Goal: Information Seeking & Learning: Learn about a topic

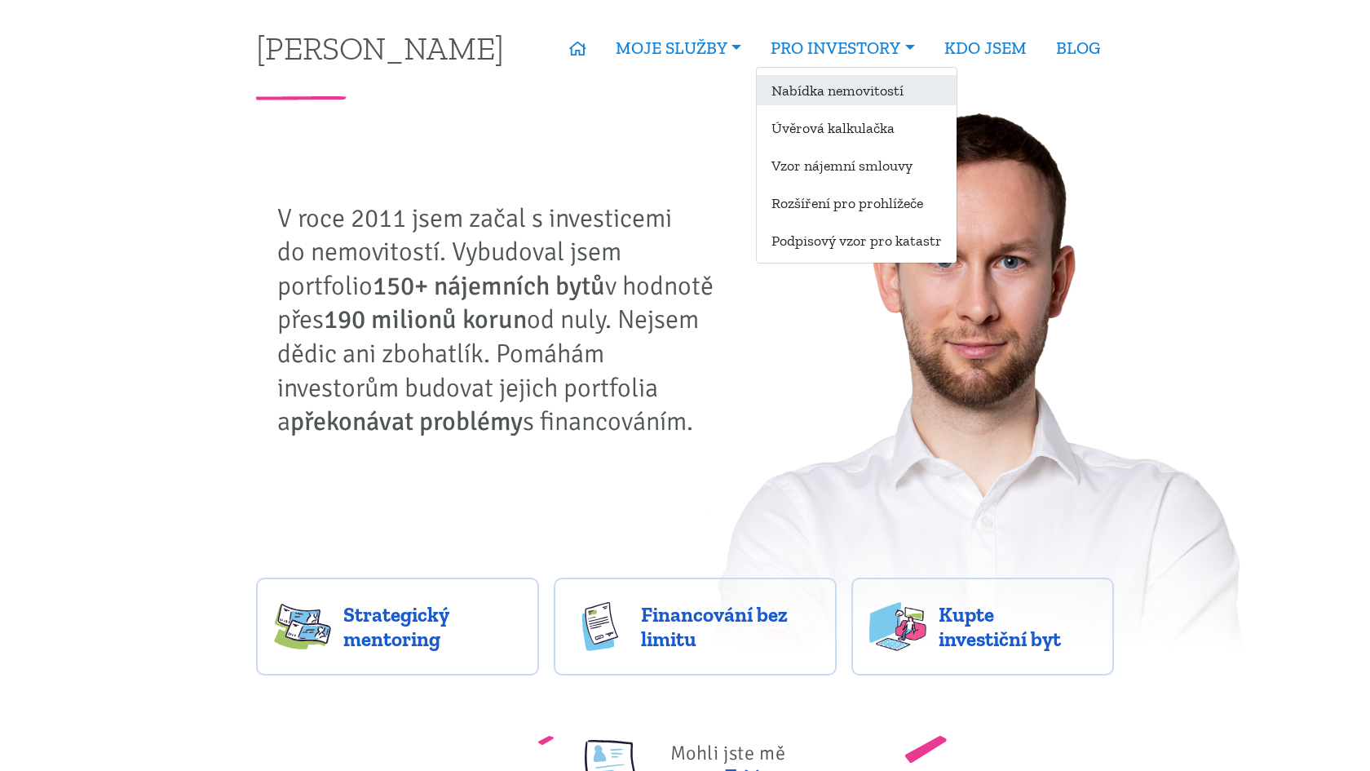
click at [833, 90] on link "Nabídka nemovitostí" at bounding box center [857, 90] width 200 height 30
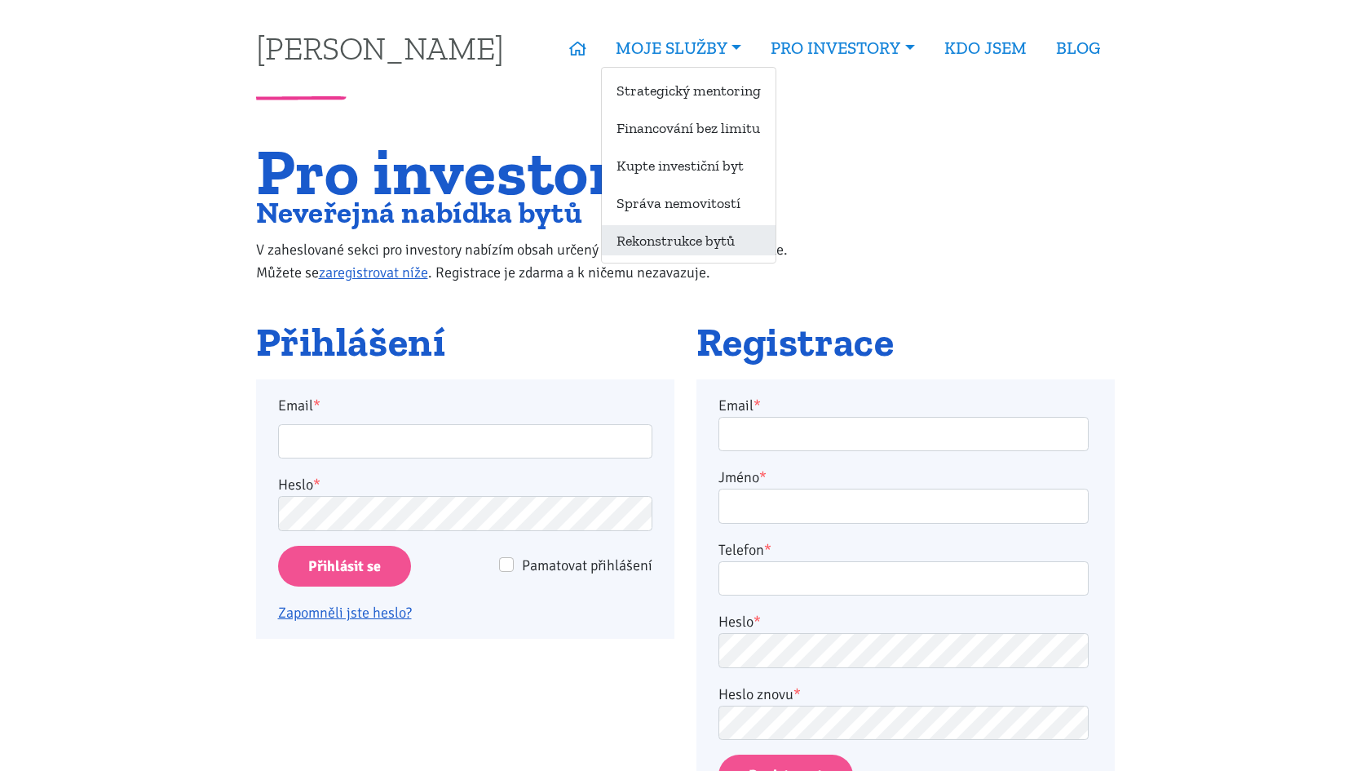
click at [670, 248] on link "Rekonstrukce bytů" at bounding box center [689, 240] width 174 height 30
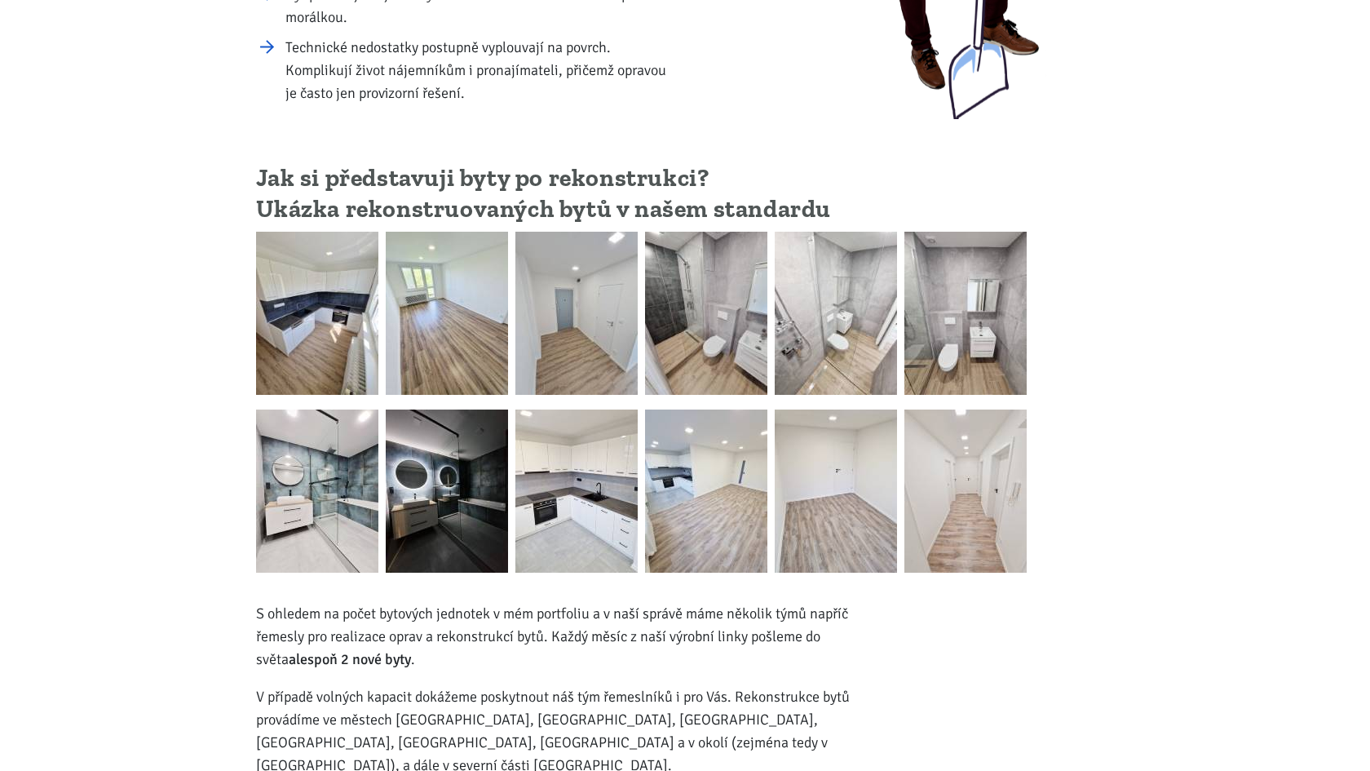
scroll to position [419, 0]
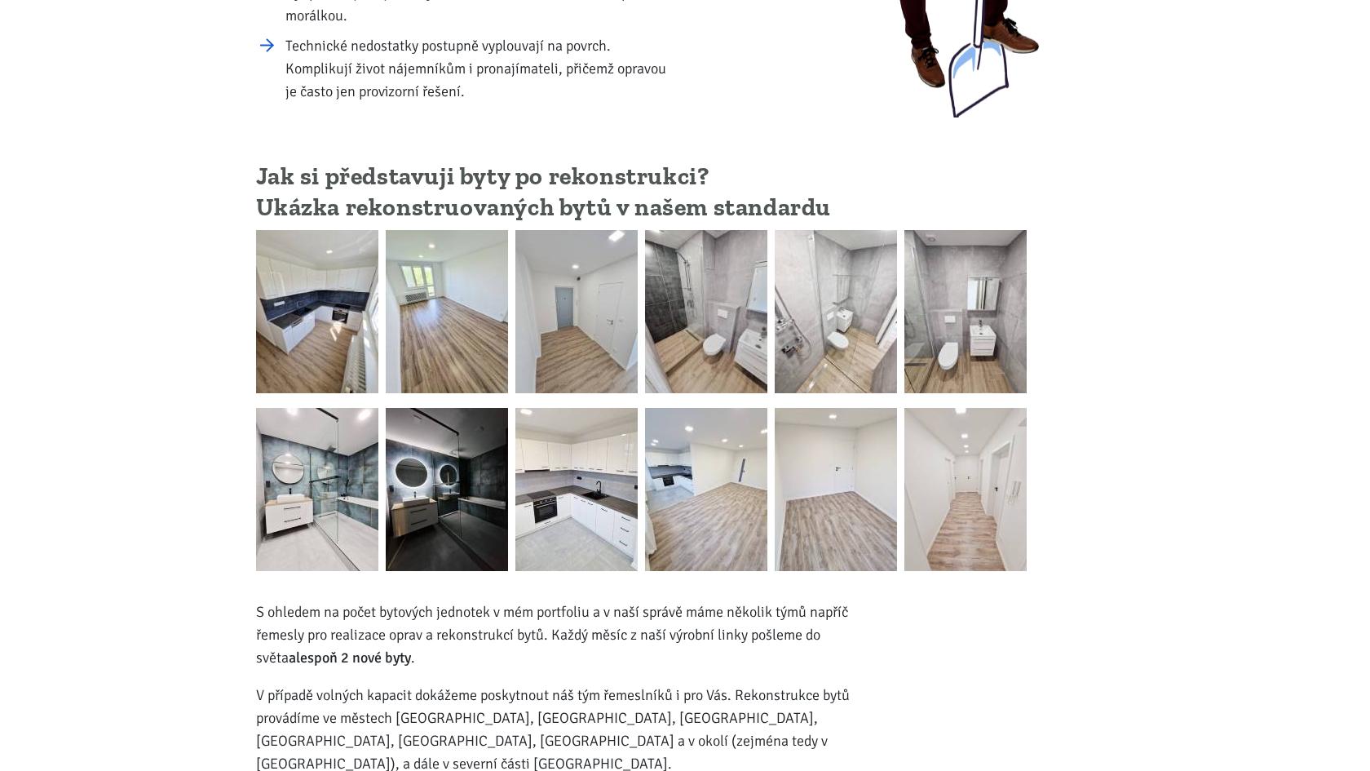
click at [298, 326] on img at bounding box center [317, 311] width 122 height 163
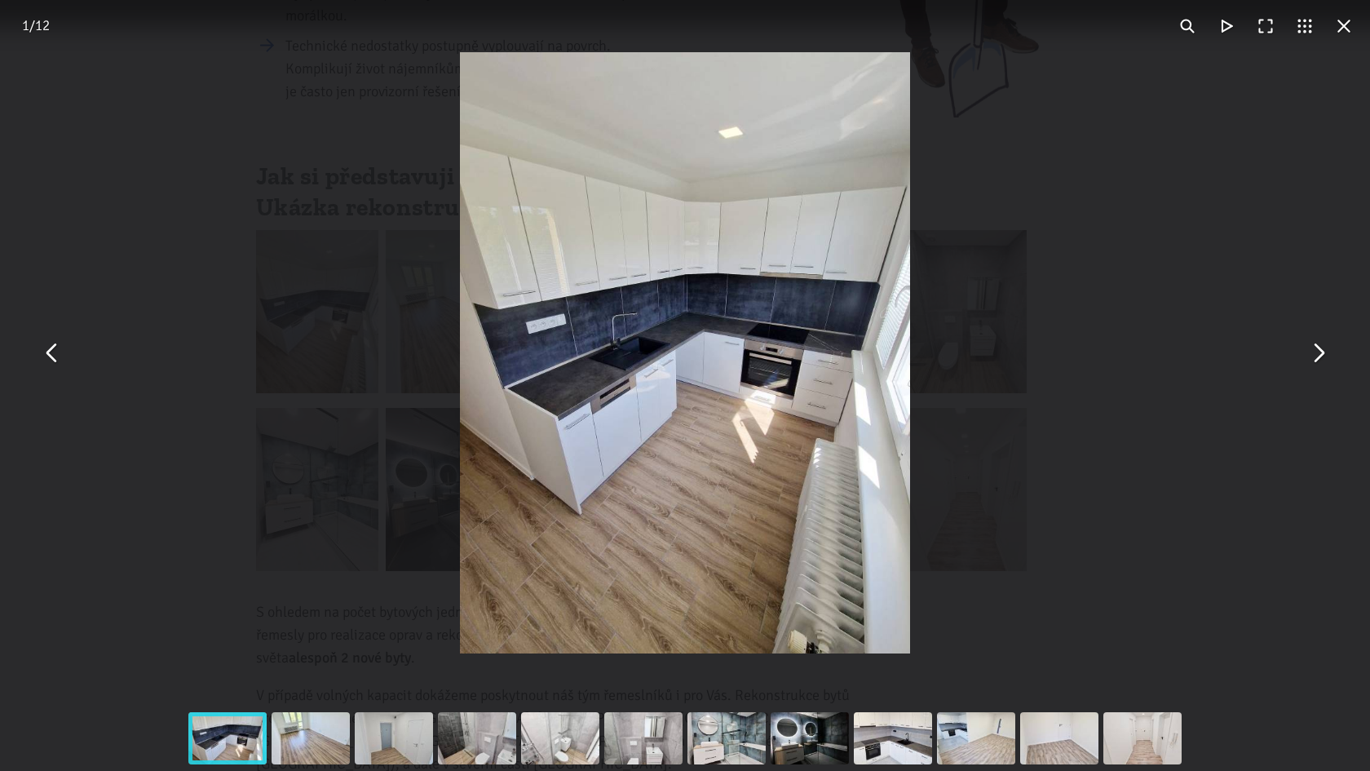
click at [1311, 360] on button "You can close this modal content with the ESC key" at bounding box center [1317, 353] width 39 height 39
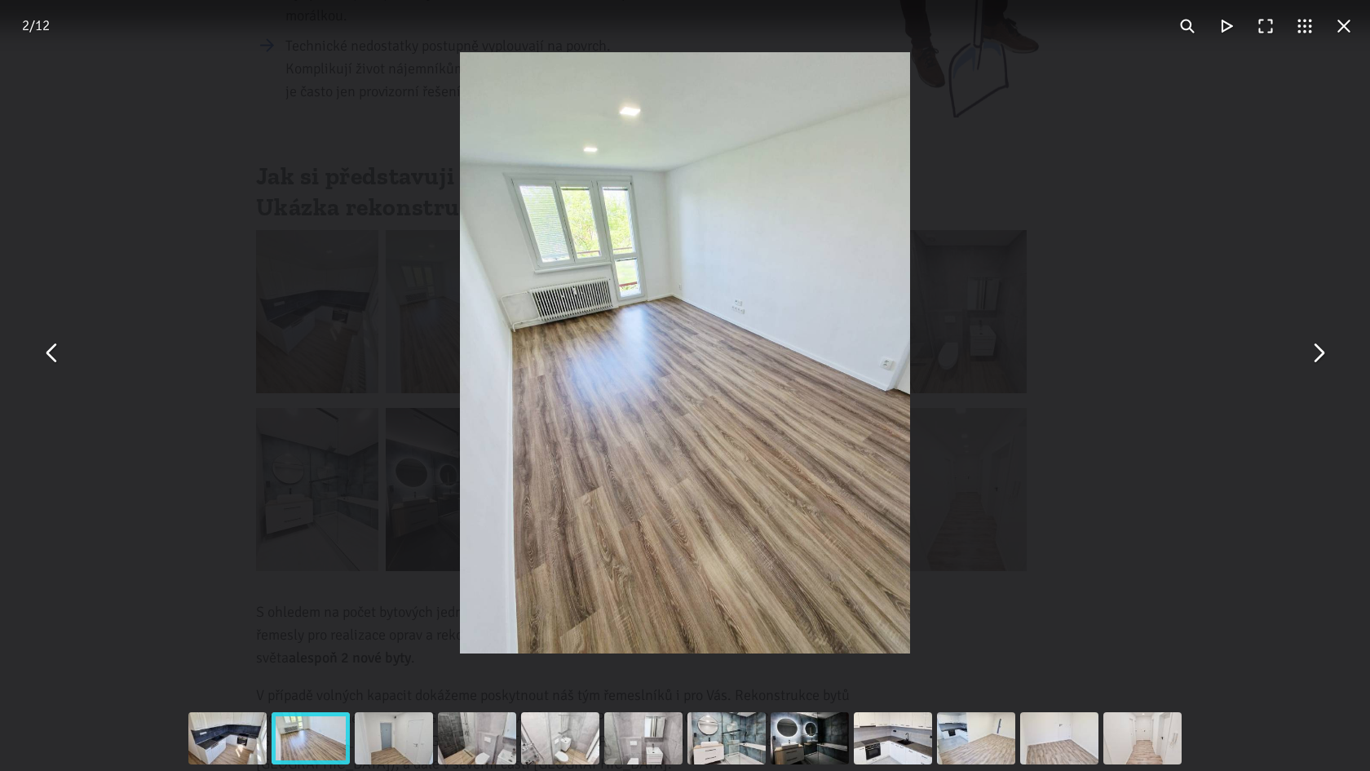
click at [57, 338] on button "You can close this modal content with the ESC key" at bounding box center [52, 353] width 39 height 39
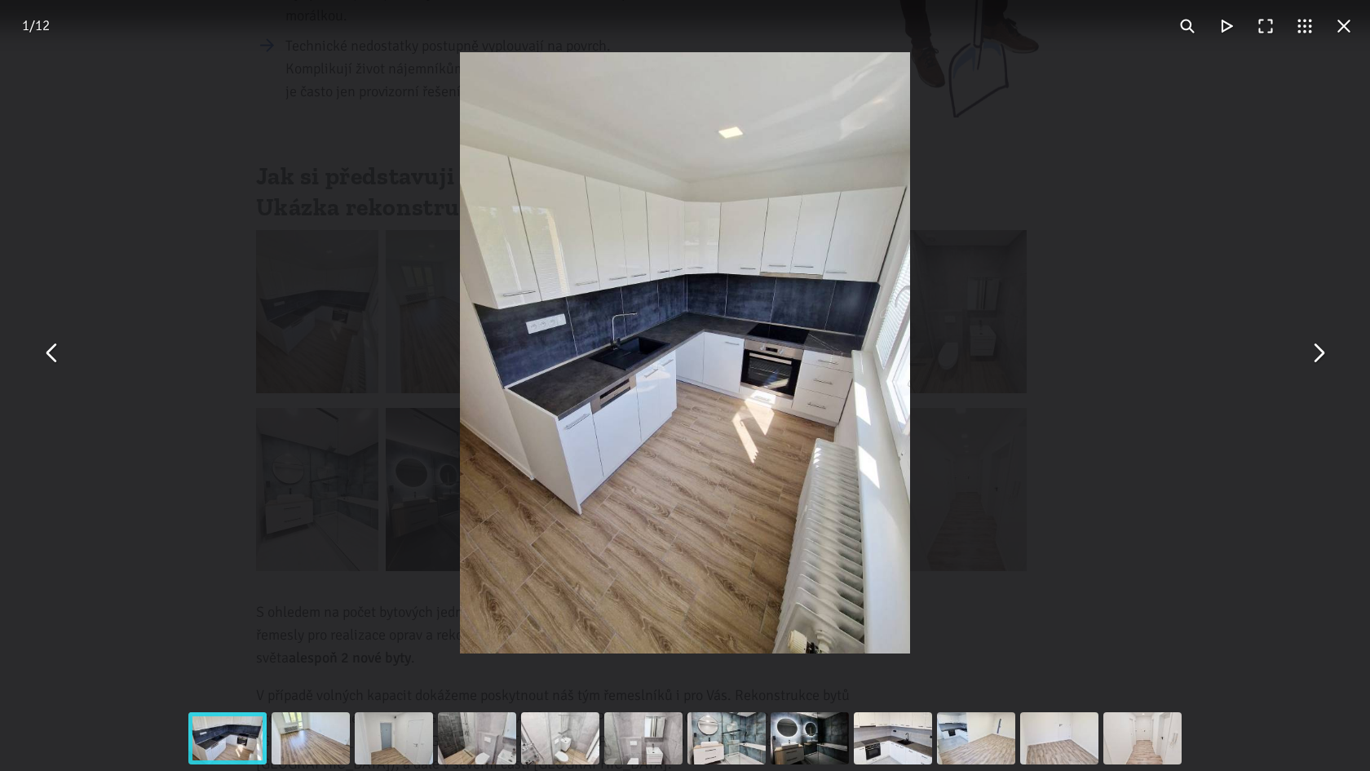
click at [1316, 351] on button "You can close this modal content with the ESC key" at bounding box center [1317, 353] width 39 height 39
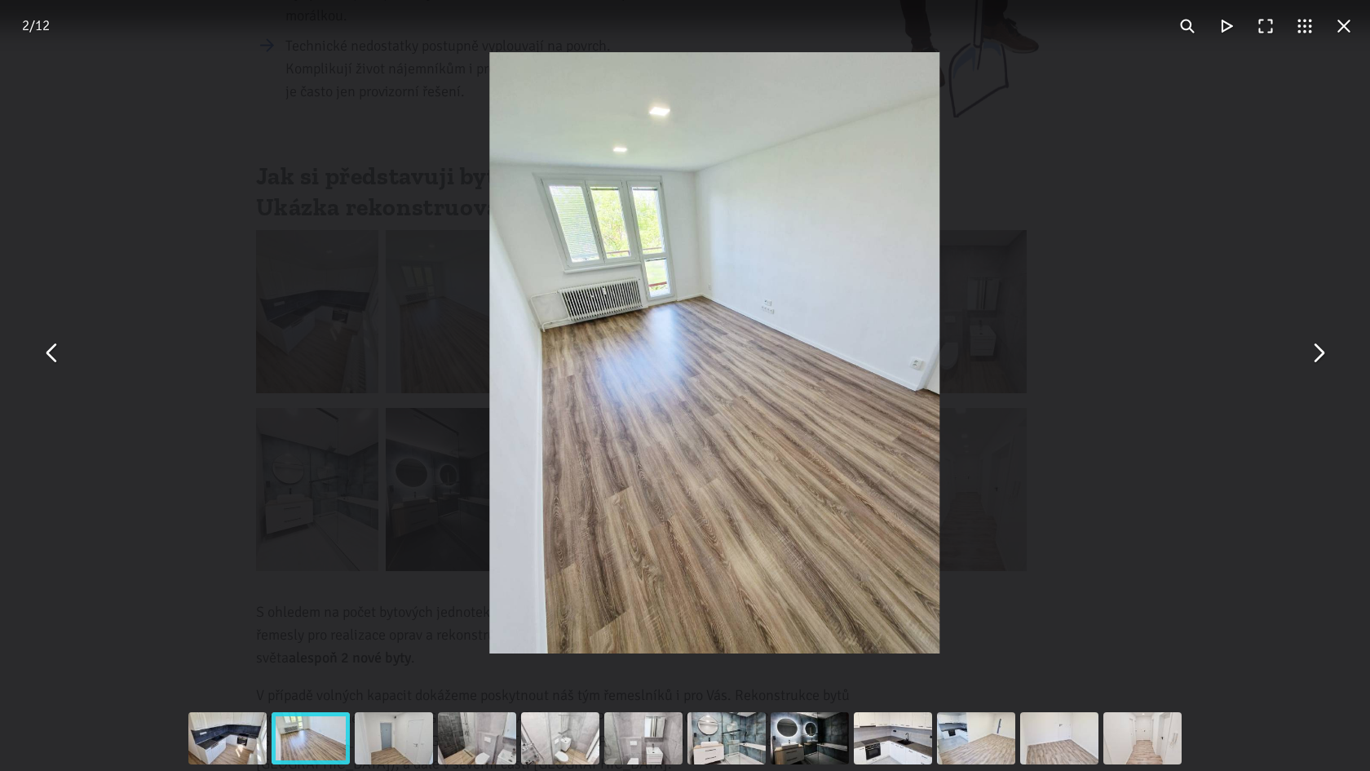
click at [1316, 351] on button "You can close this modal content with the ESC key" at bounding box center [1317, 353] width 39 height 39
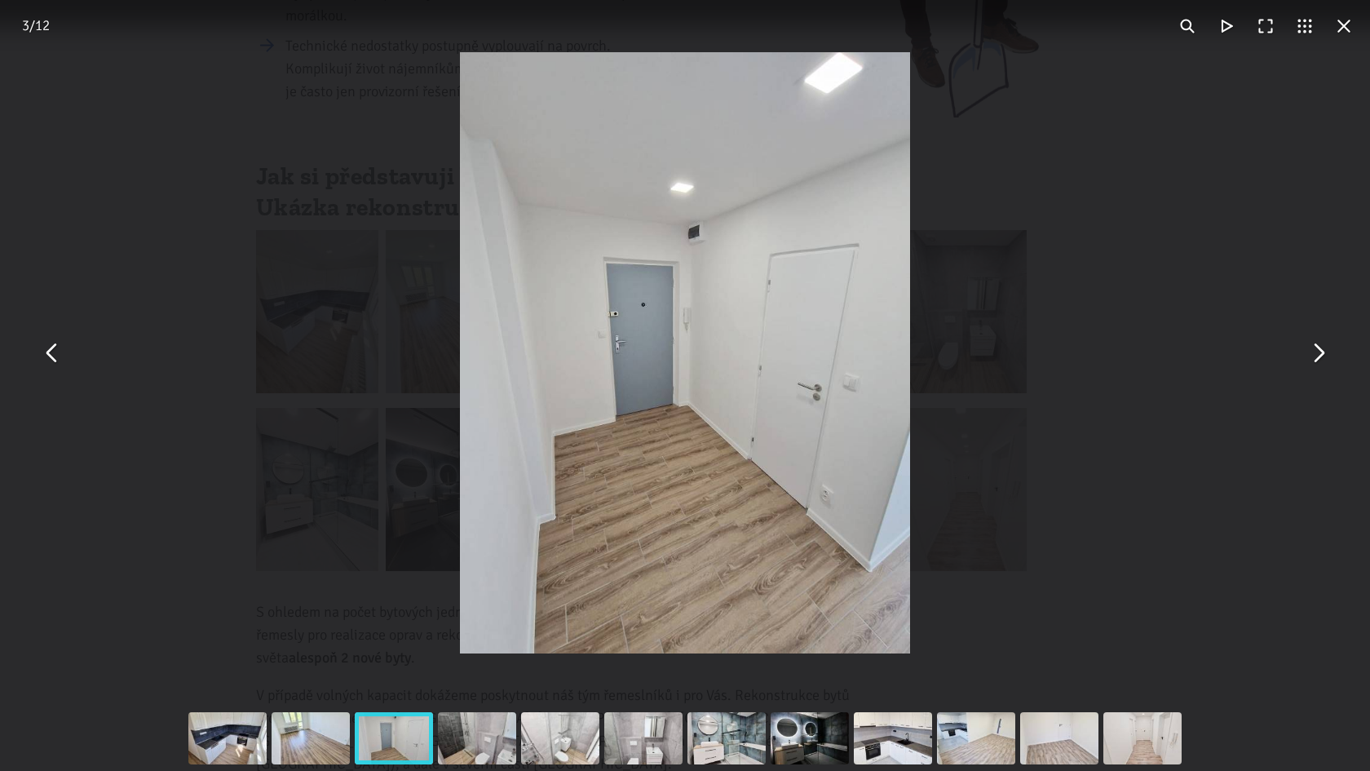
click at [1316, 351] on button "You can close this modal content with the ESC key" at bounding box center [1317, 353] width 39 height 39
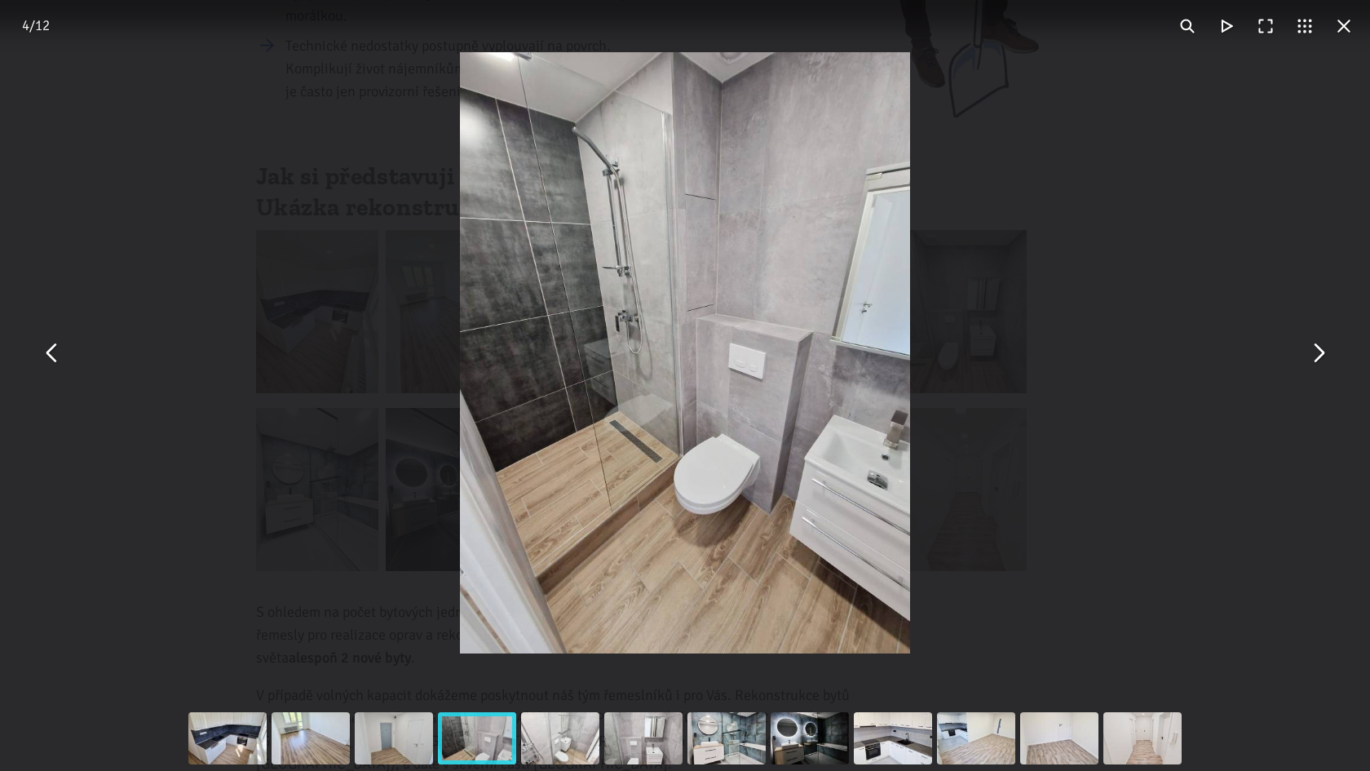
click at [1316, 351] on button "You can close this modal content with the ESC key" at bounding box center [1317, 353] width 39 height 39
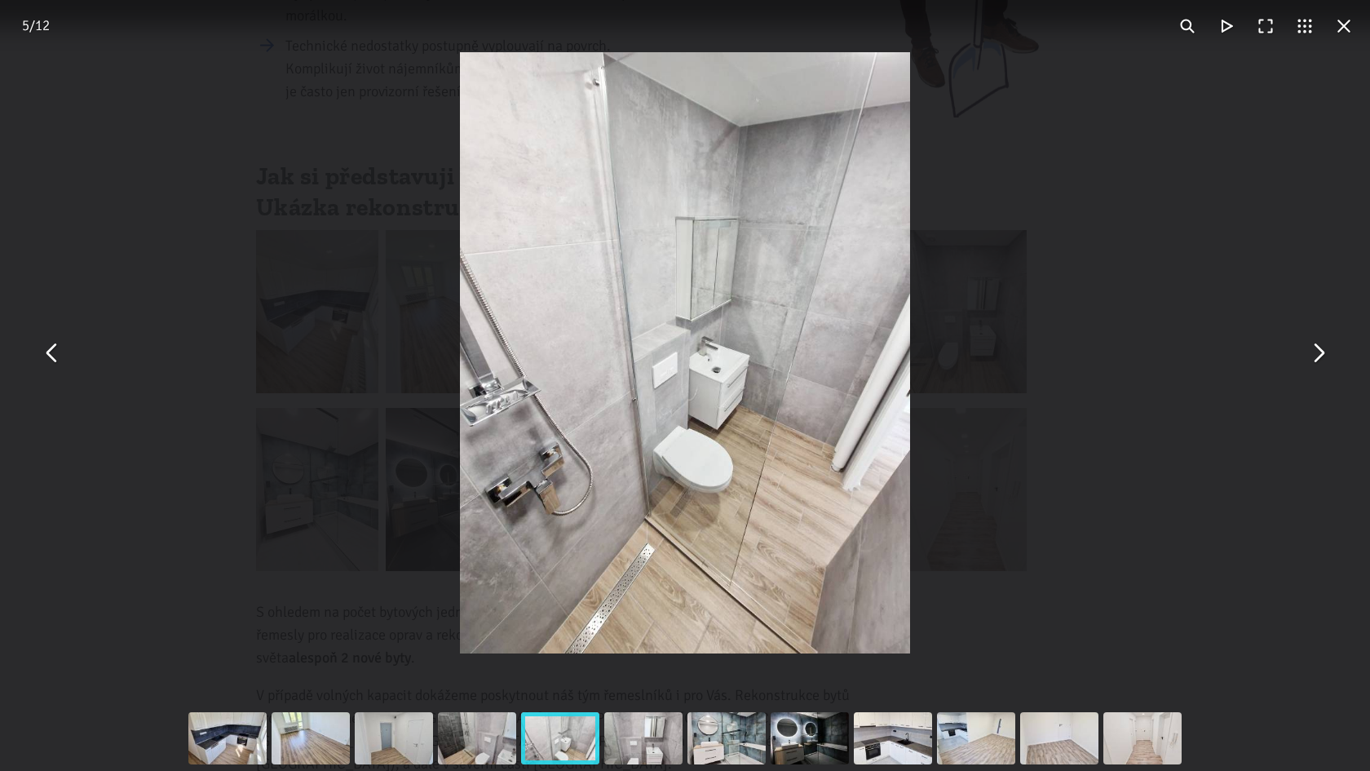
click at [1316, 351] on button "You can close this modal content with the ESC key" at bounding box center [1317, 353] width 39 height 39
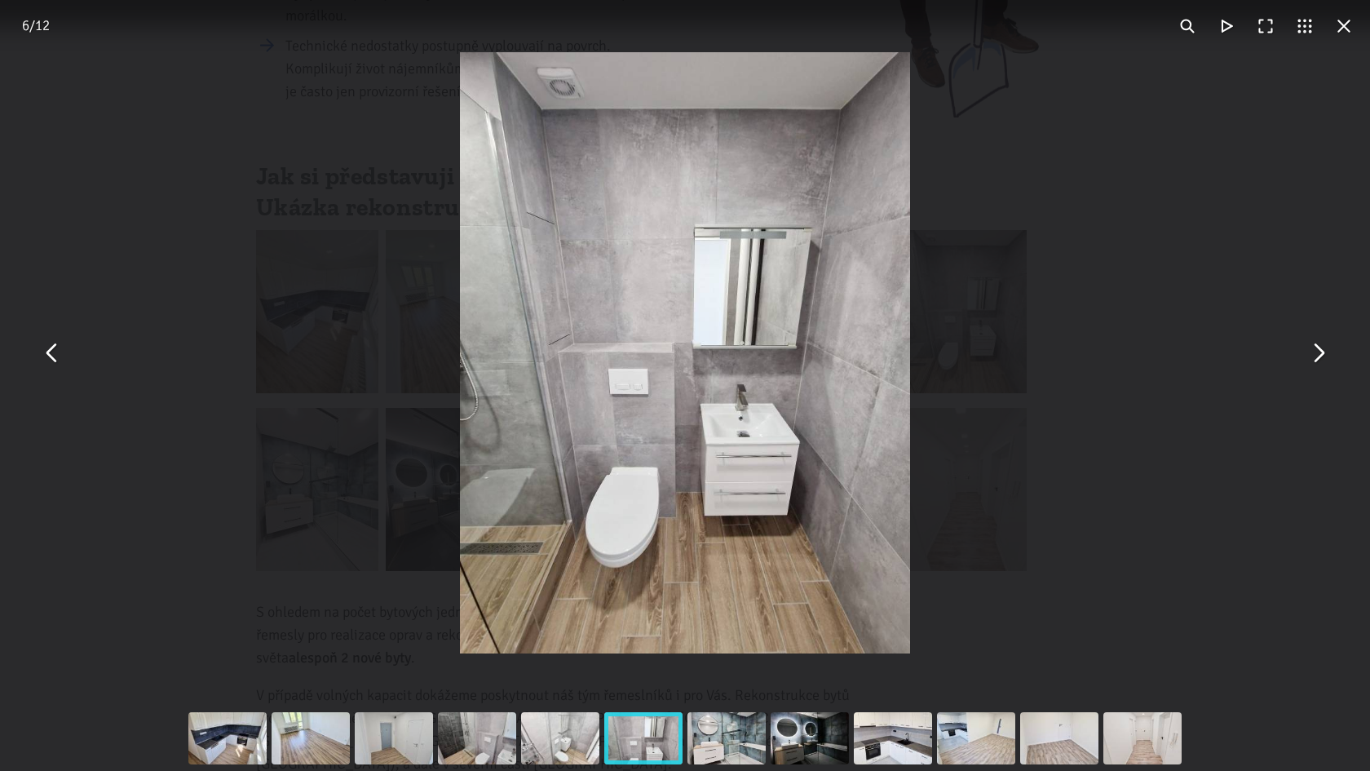
click at [1316, 351] on button "You can close this modal content with the ESC key" at bounding box center [1317, 353] width 39 height 39
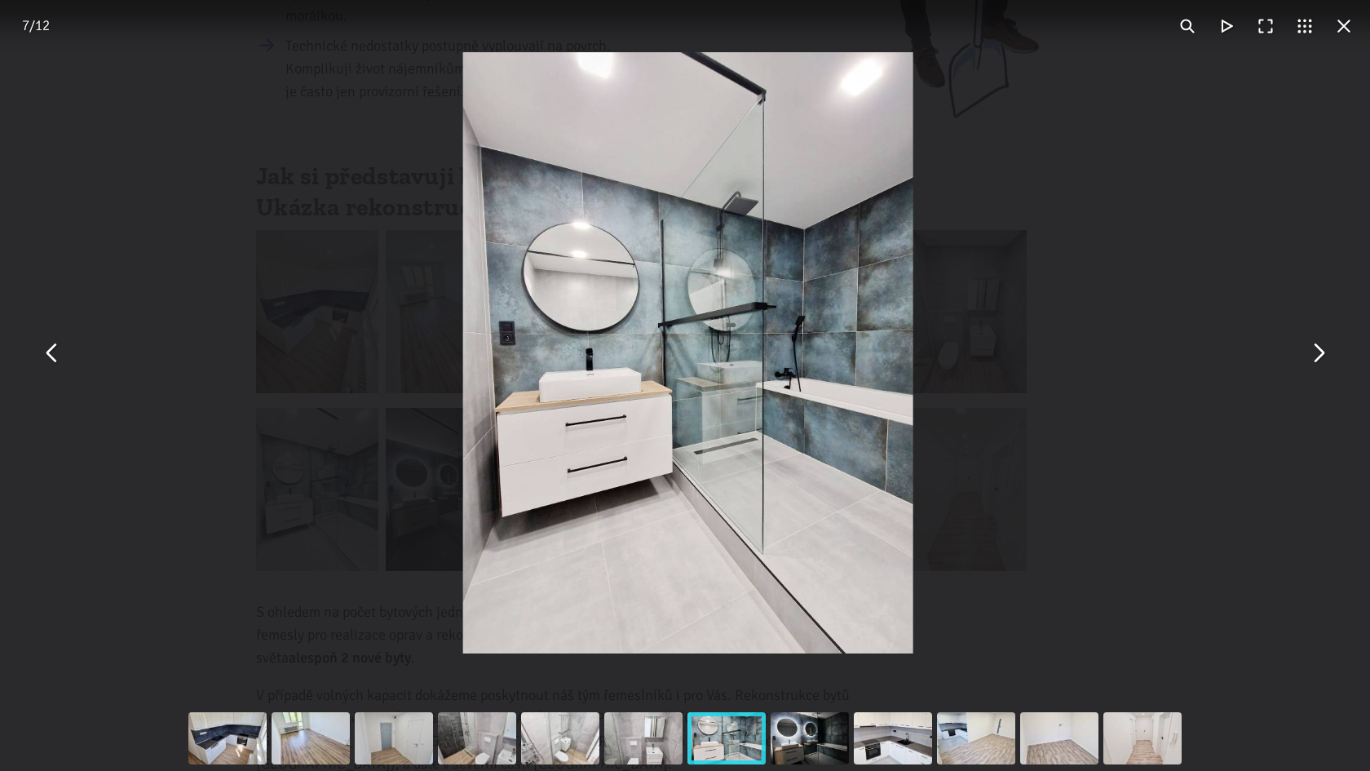
click at [1316, 351] on button "You can close this modal content with the ESC key" at bounding box center [1317, 353] width 39 height 39
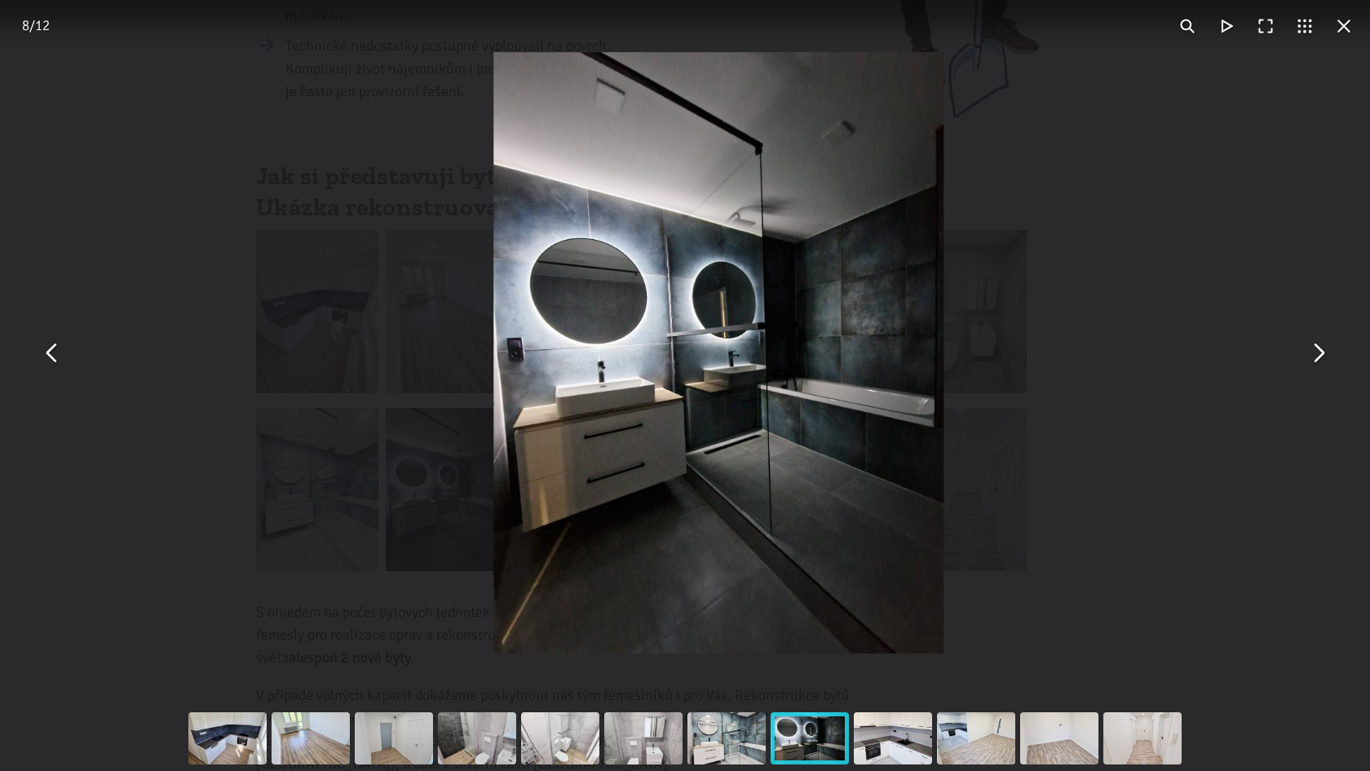
click at [1316, 351] on button "You can close this modal content with the ESC key" at bounding box center [1317, 353] width 39 height 39
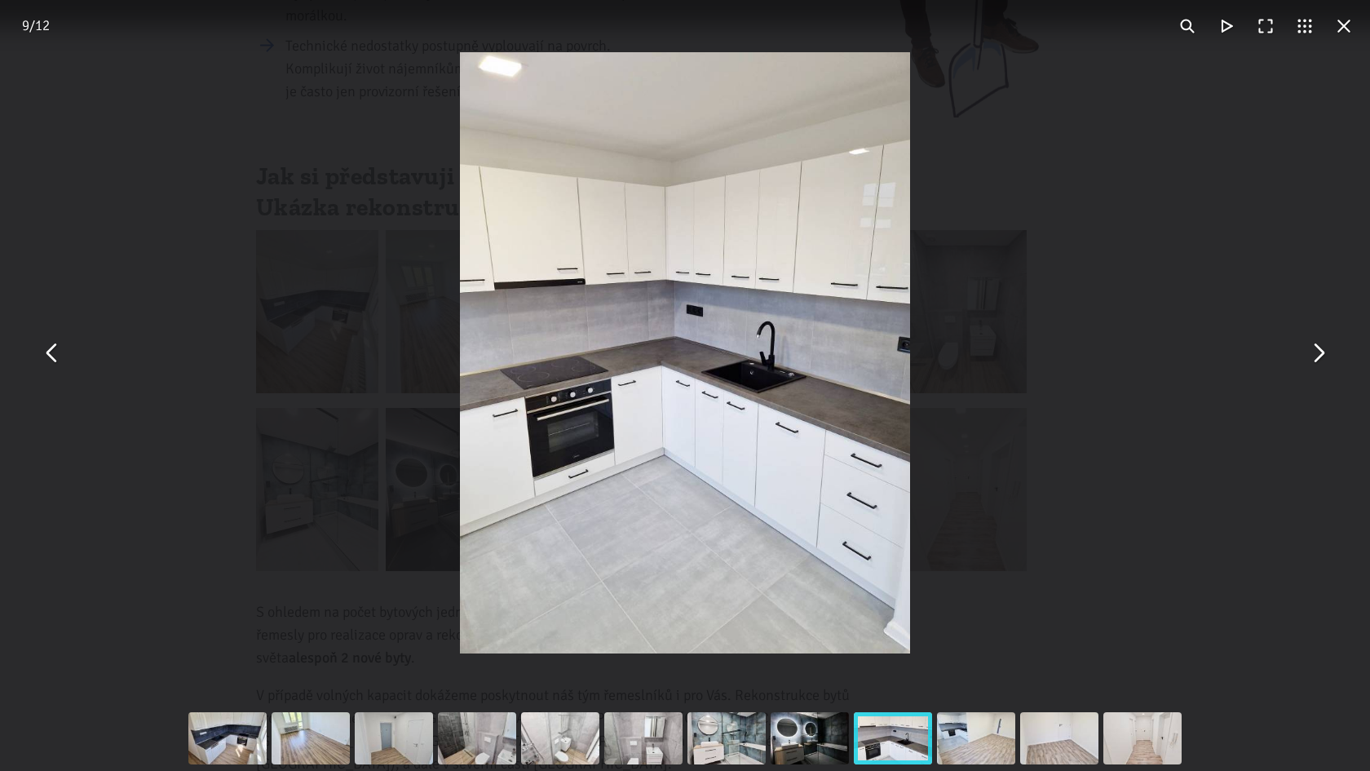
click at [1316, 351] on button "You can close this modal content with the ESC key" at bounding box center [1317, 353] width 39 height 39
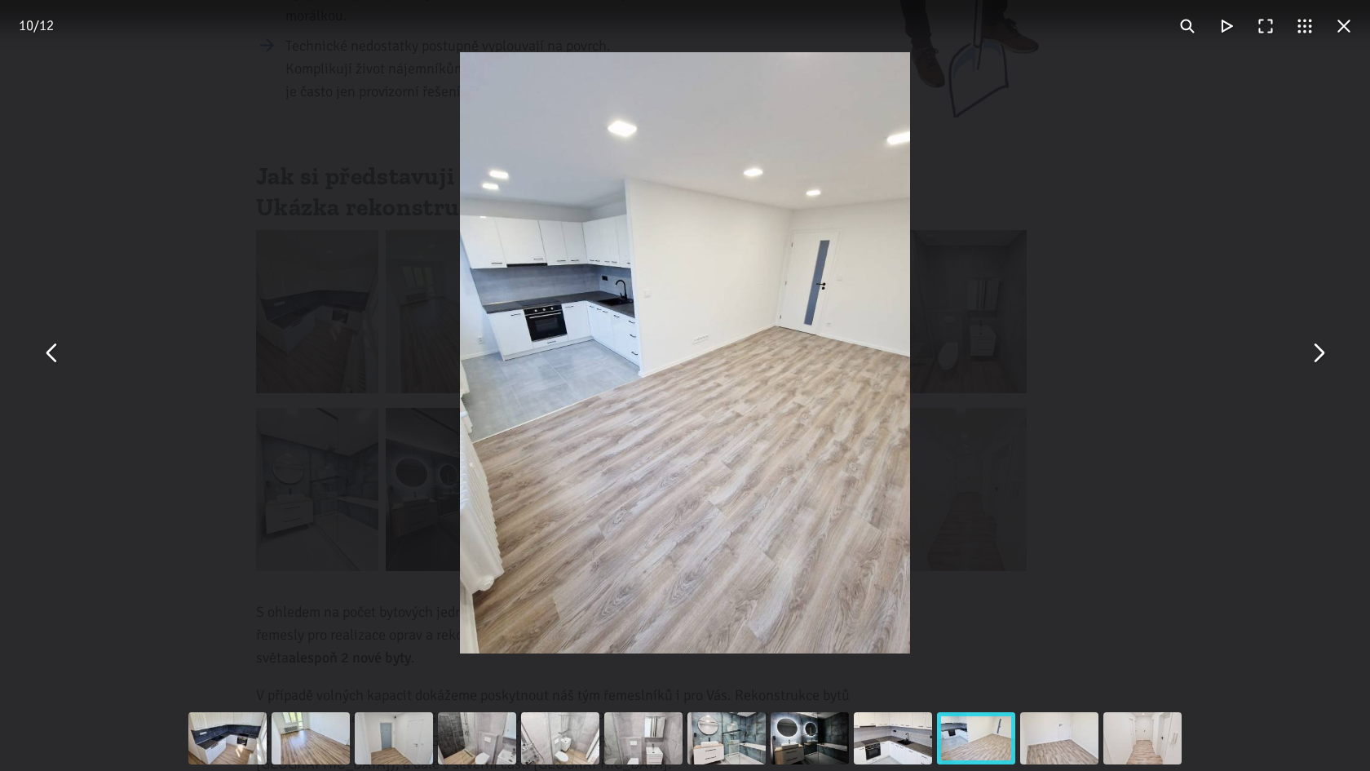
click at [1316, 351] on button "You can close this modal content with the ESC key" at bounding box center [1317, 353] width 39 height 39
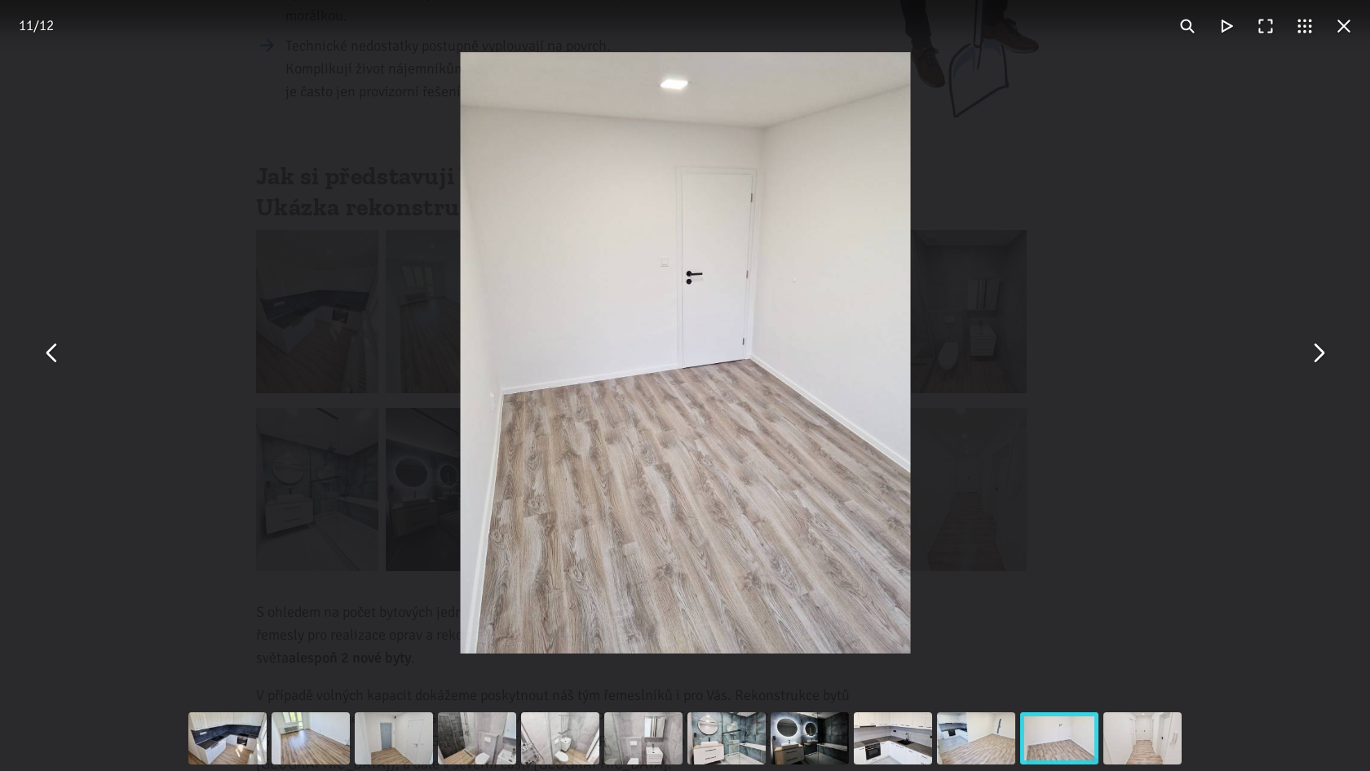
click at [1316, 351] on button "You can close this modal content with the ESC key" at bounding box center [1317, 353] width 39 height 39
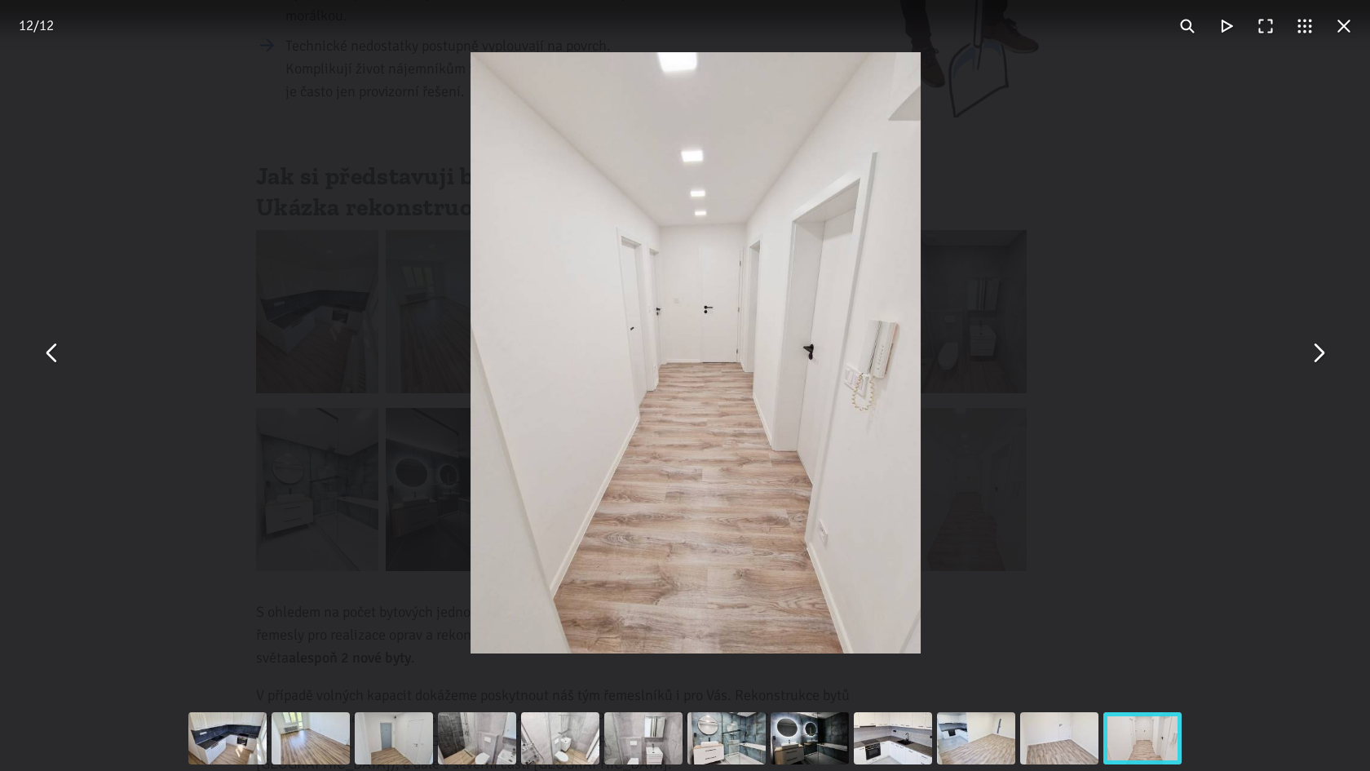
click at [1316, 351] on button "You can close this modal content with the ESC key" at bounding box center [1317, 353] width 39 height 39
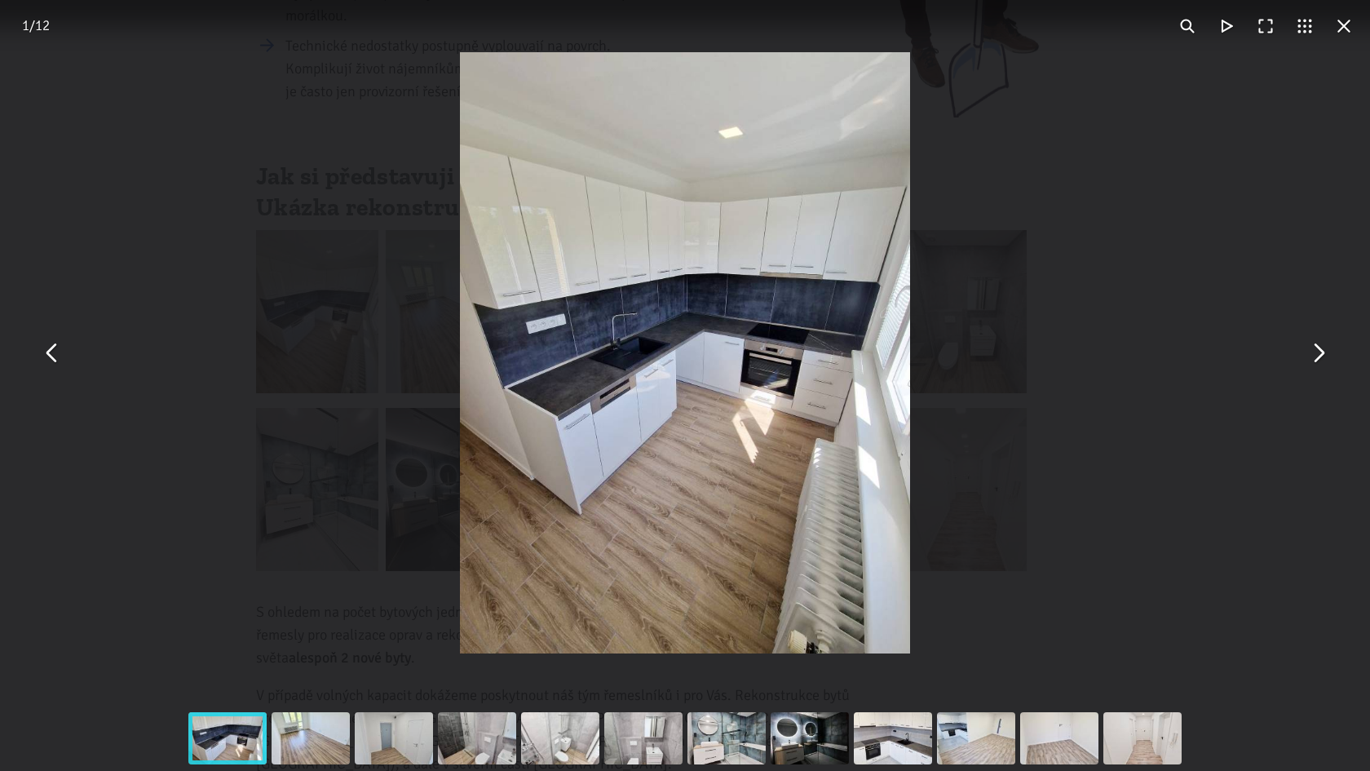
click at [1316, 351] on button "You can close this modal content with the ESC key" at bounding box center [1317, 353] width 39 height 39
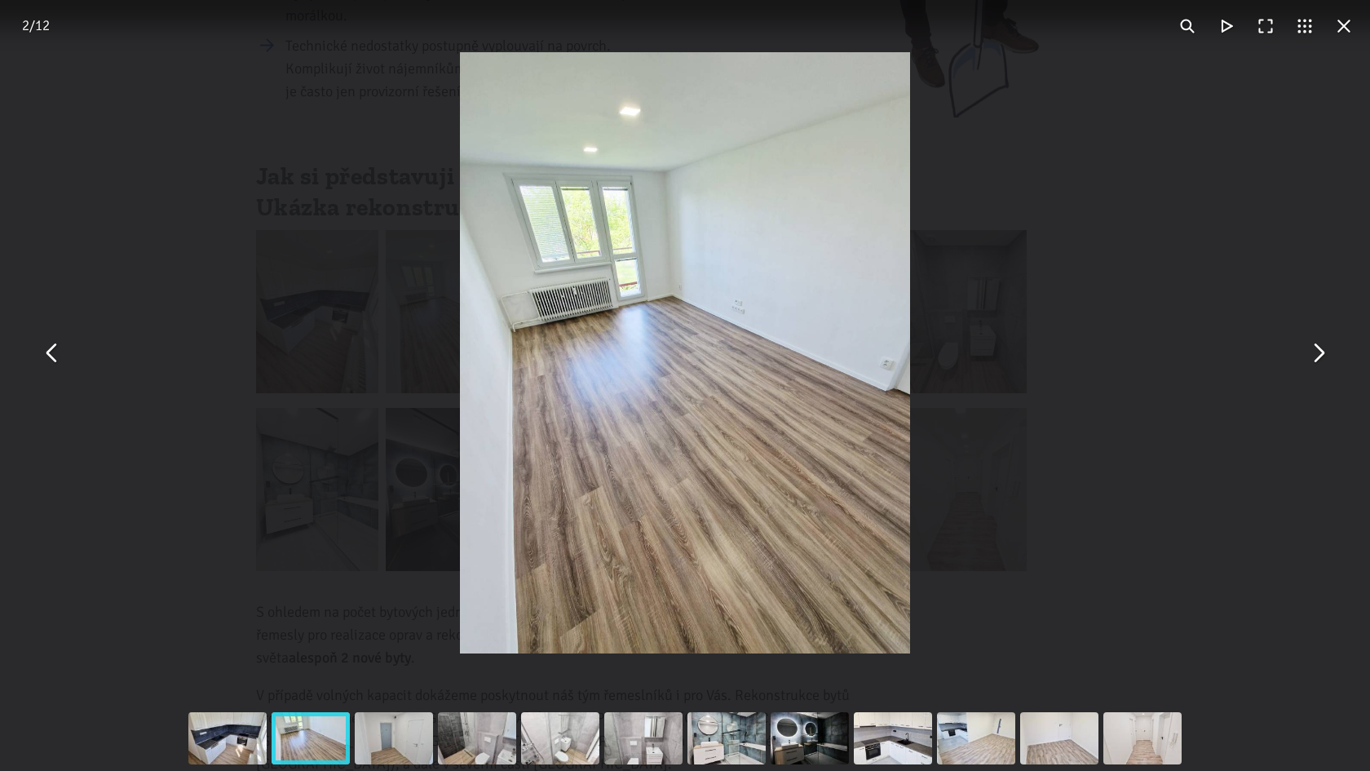
click at [1316, 351] on button "You can close this modal content with the ESC key" at bounding box center [1317, 353] width 39 height 39
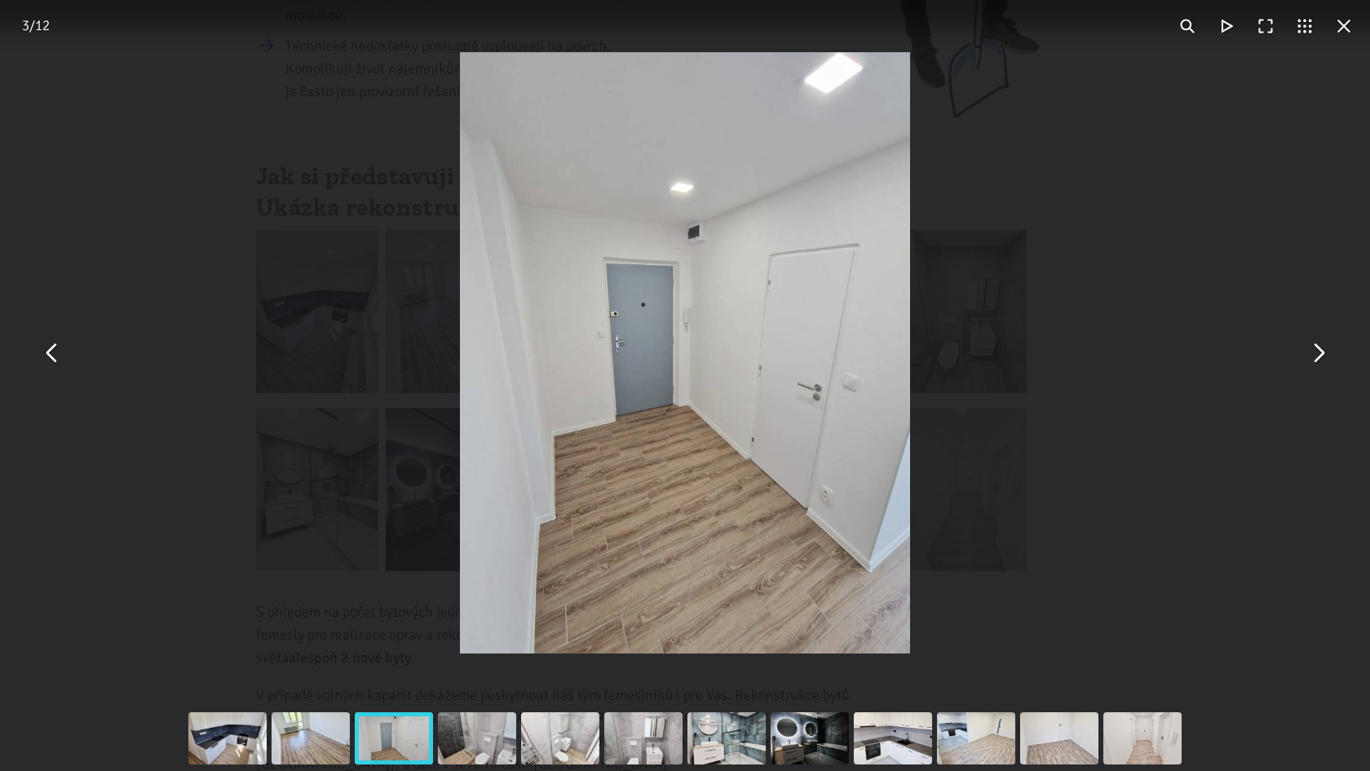
click at [1316, 351] on button "You can close this modal content with the ESC key" at bounding box center [1317, 353] width 39 height 39
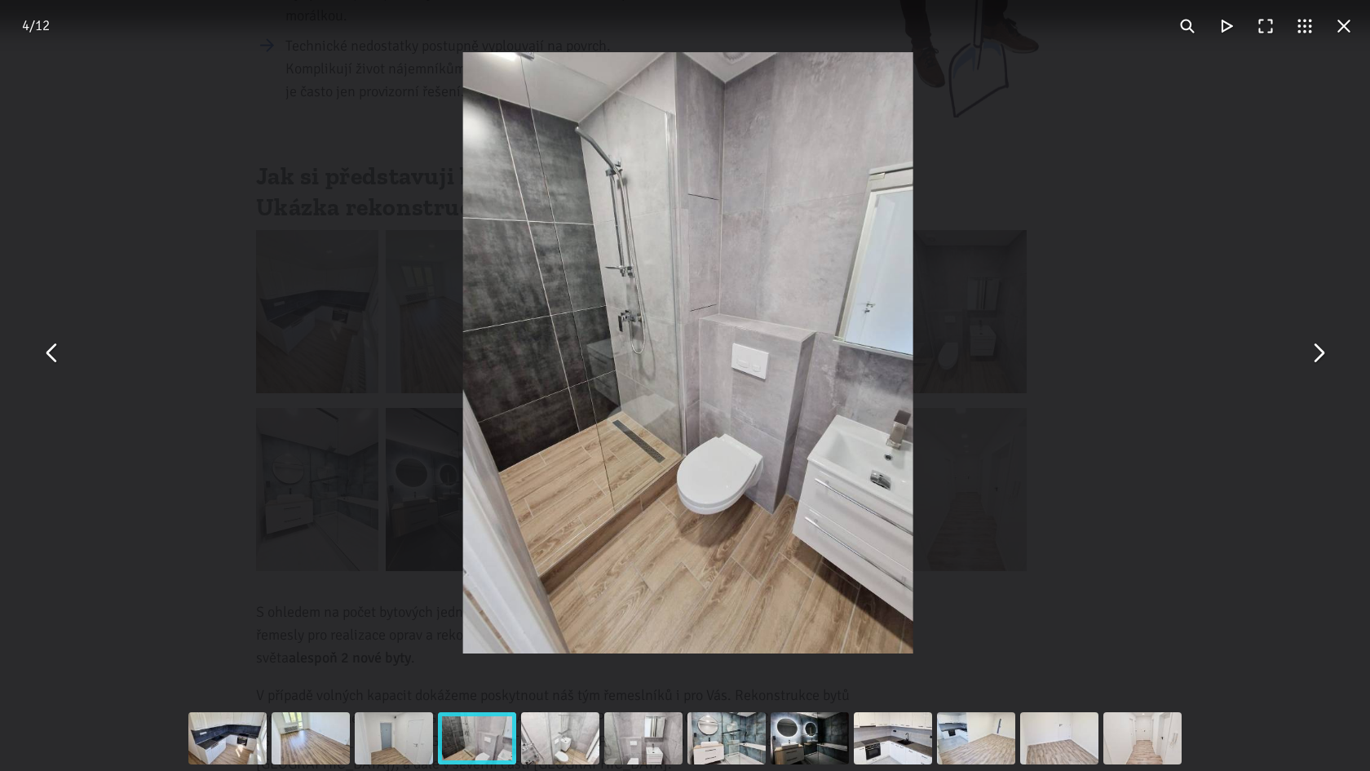
click at [1316, 351] on button "You can close this modal content with the ESC key" at bounding box center [1317, 353] width 39 height 39
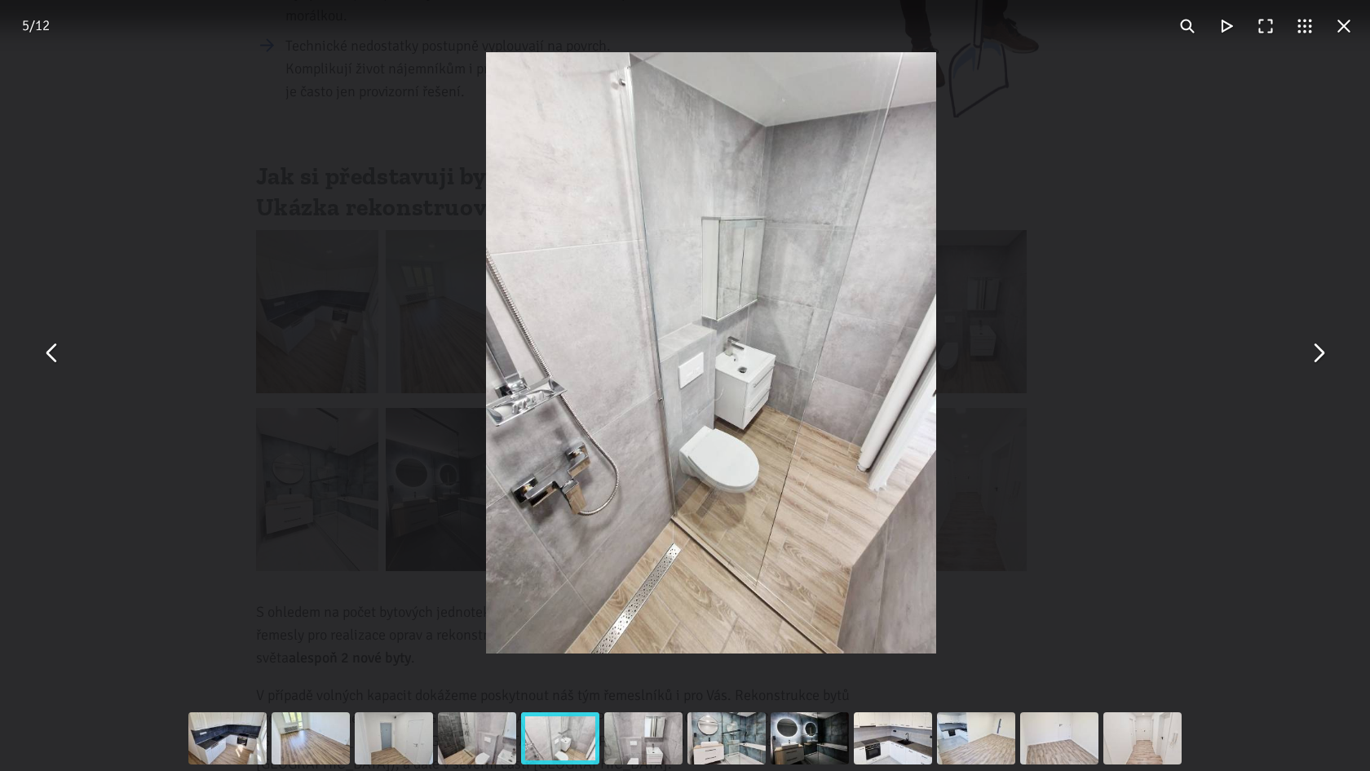
click at [1316, 351] on button "You can close this modal content with the ESC key" at bounding box center [1317, 353] width 39 height 39
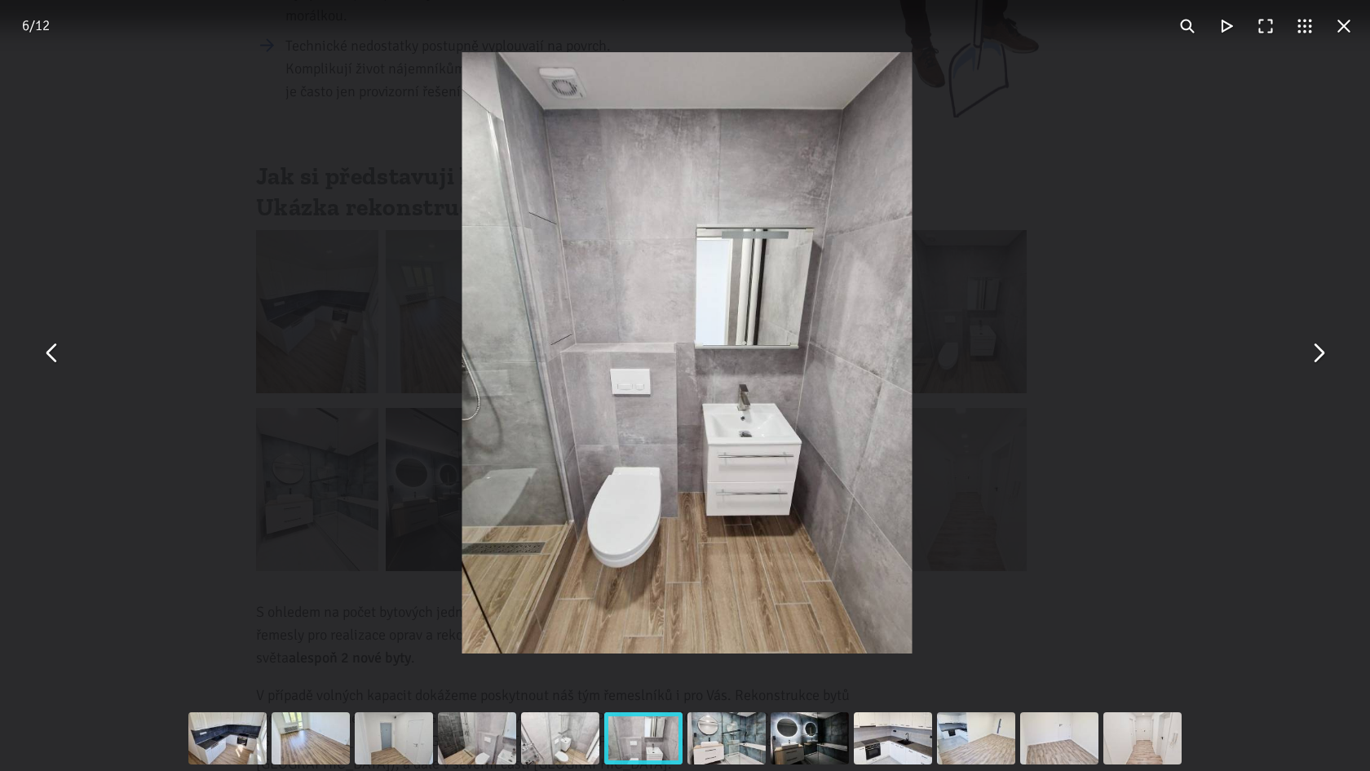
click at [1316, 351] on button "You can close this modal content with the ESC key" at bounding box center [1317, 353] width 39 height 39
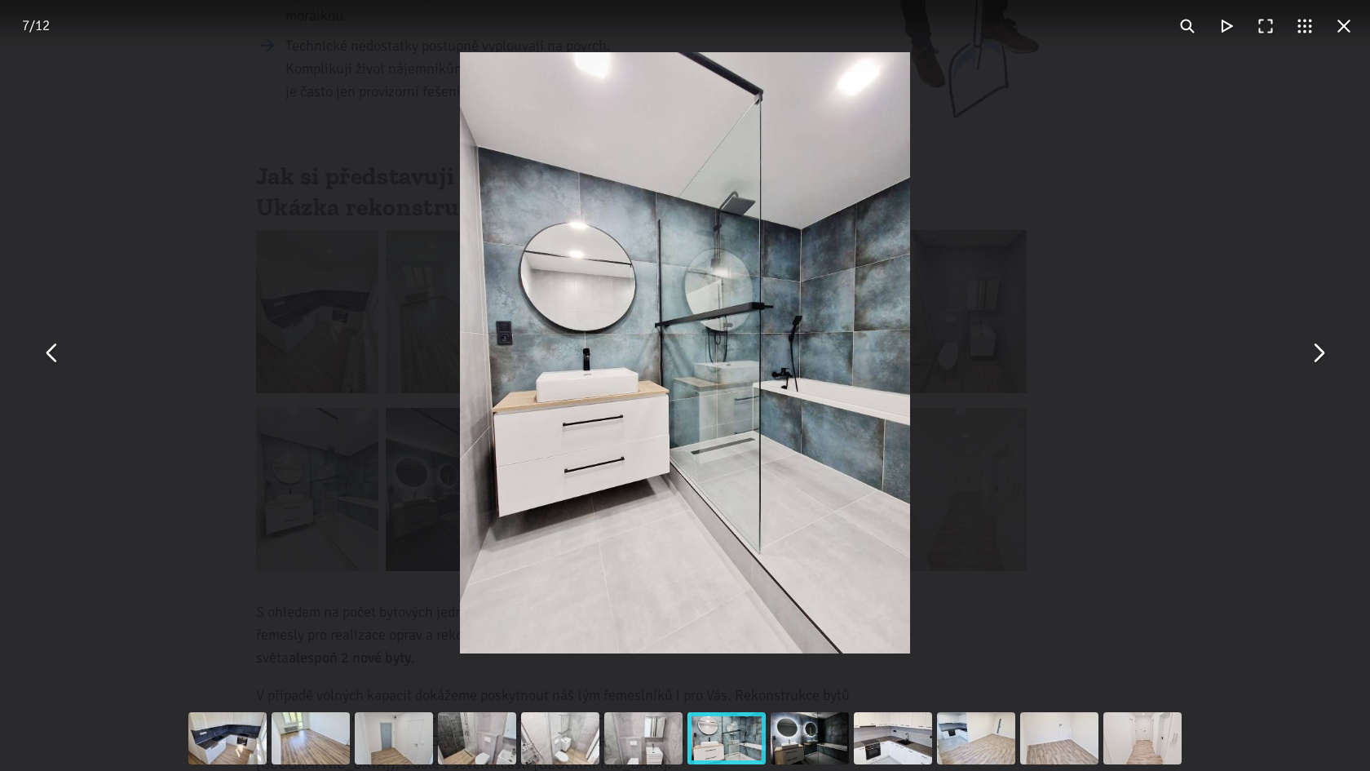
click at [1316, 351] on button "You can close this modal content with the ESC key" at bounding box center [1317, 353] width 39 height 39
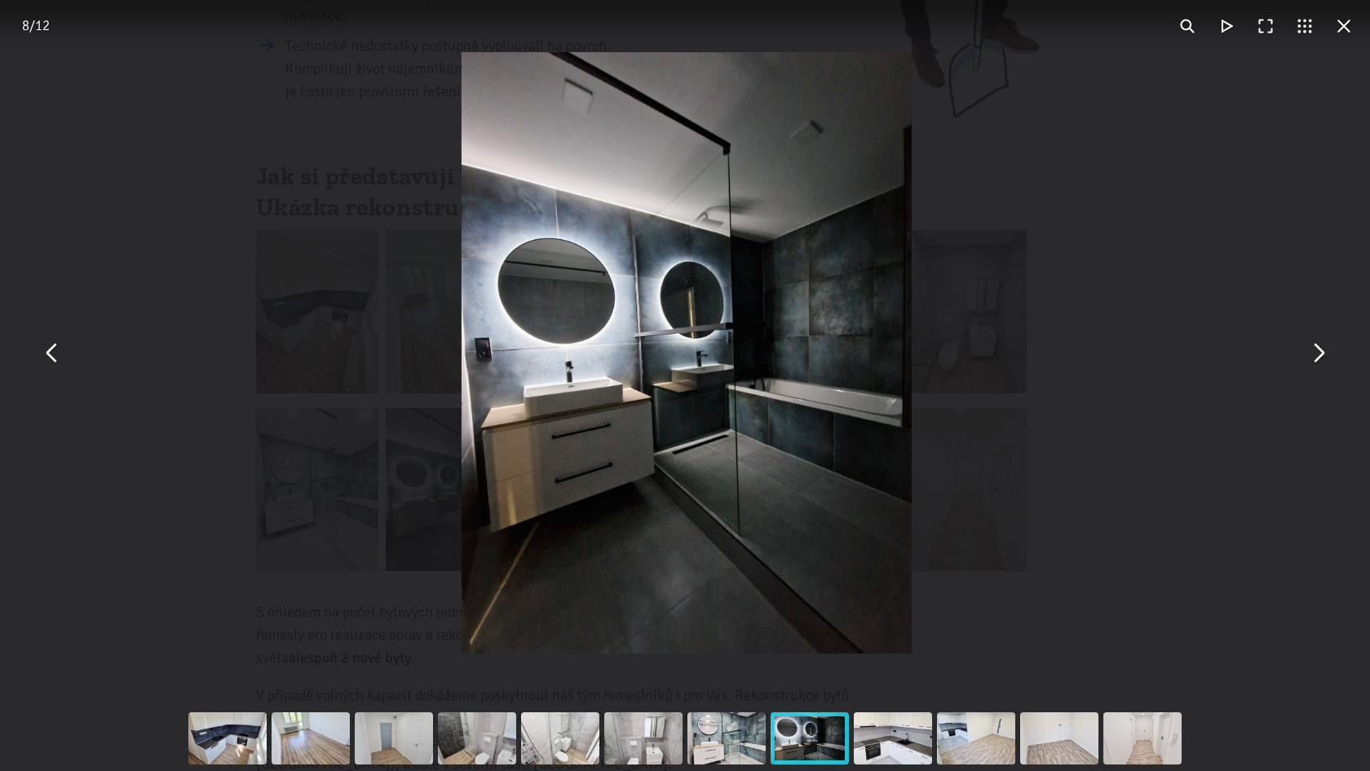
click at [1316, 351] on button "You can close this modal content with the ESC key" at bounding box center [1317, 353] width 39 height 39
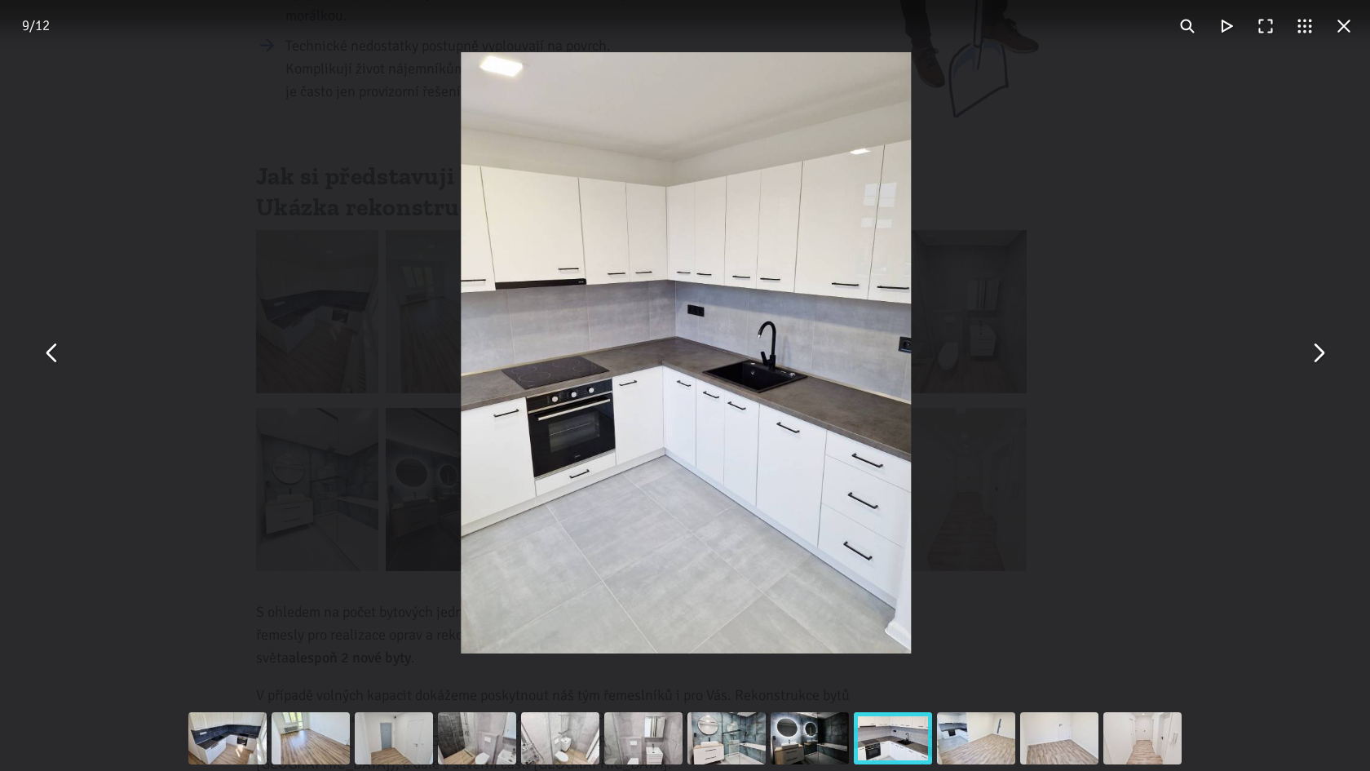
click at [1316, 351] on button "You can close this modal content with the ESC key" at bounding box center [1317, 353] width 39 height 39
